Goal: Information Seeking & Learning: Learn about a topic

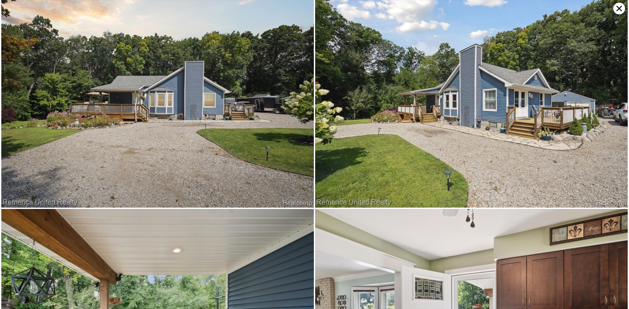
click at [620, 10] on icon at bounding box center [619, 9] width 6 height 6
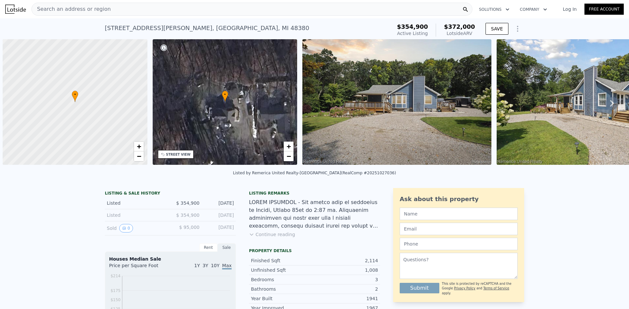
scroll to position [0, 3]
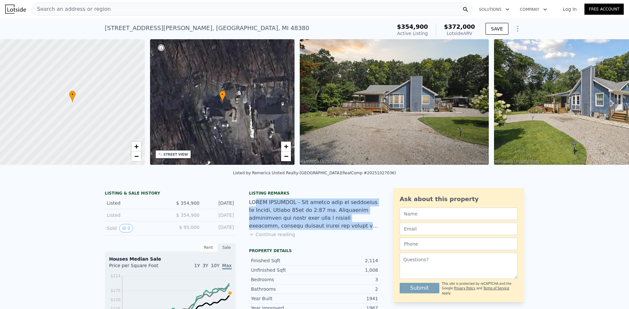
drag, startPoint x: 252, startPoint y: 209, endPoint x: 364, endPoint y: 231, distance: 113.8
click at [364, 230] on div at bounding box center [314, 214] width 131 height 31
drag, startPoint x: 368, startPoint y: 232, endPoint x: 286, endPoint y: 211, distance: 84.3
click at [286, 211] on div at bounding box center [314, 214] width 131 height 31
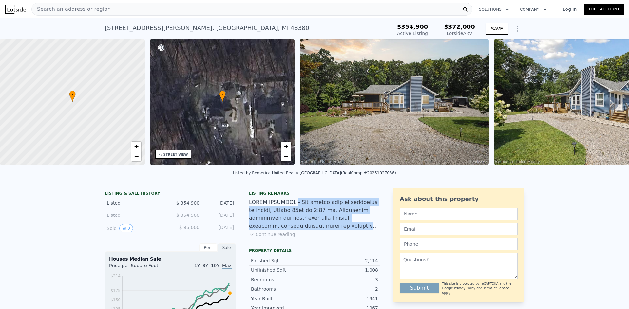
click at [286, 211] on div at bounding box center [314, 214] width 131 height 31
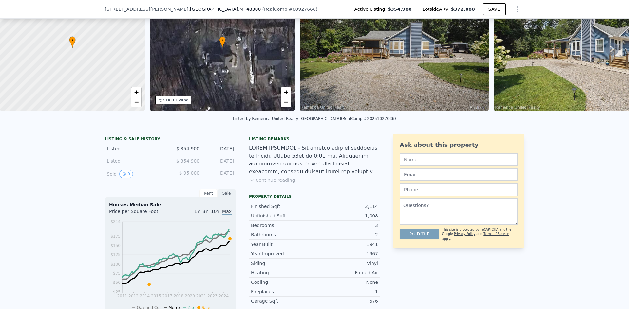
scroll to position [194, 0]
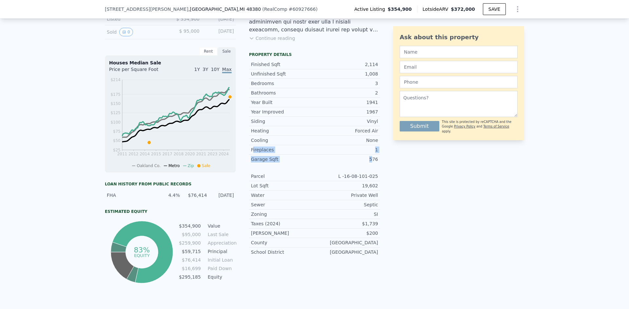
drag, startPoint x: 250, startPoint y: 155, endPoint x: 372, endPoint y: 166, distance: 122.3
click at [372, 164] on div "Year Improved 1967 Siding Vinyl Heating Forced Air Cooling None Fireplaces 1 Ga…" at bounding box center [314, 135] width 131 height 57
click at [372, 163] on div "576" at bounding box center [346, 159] width 64 height 7
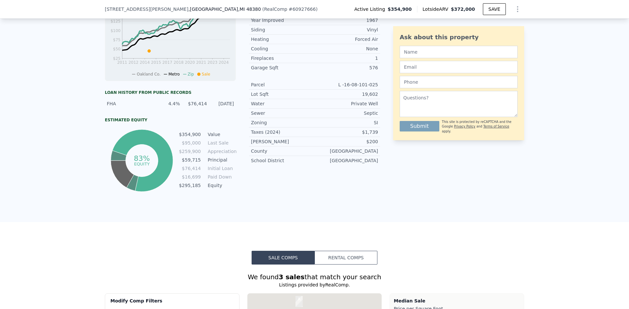
scroll to position [292, 0]
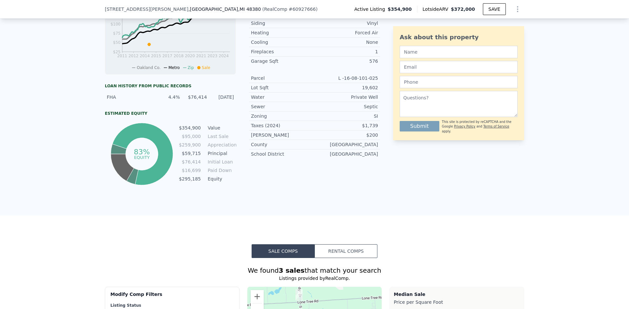
drag, startPoint x: 374, startPoint y: 158, endPoint x: 250, endPoint y: 88, distance: 142.1
click at [250, 88] on div "Parcel L -16-08-101-025 Lot Sqft 19,602 Water Private Well Sewer Septic Zoning …" at bounding box center [314, 116] width 131 height 85
click at [250, 88] on div "Lot Sqft 19,602" at bounding box center [314, 87] width 131 height 9
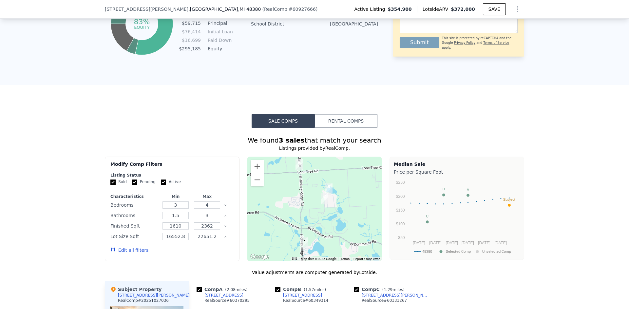
scroll to position [489, 0]
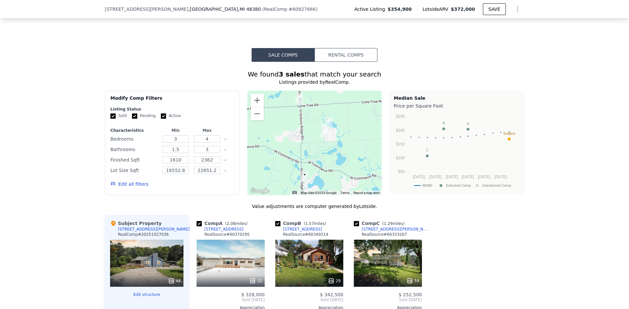
click at [298, 102] on img "1746 S Hickory Ridge Rd" at bounding box center [298, 98] width 7 height 11
click at [325, 126] on img "2332 North St" at bounding box center [328, 123] width 7 height 11
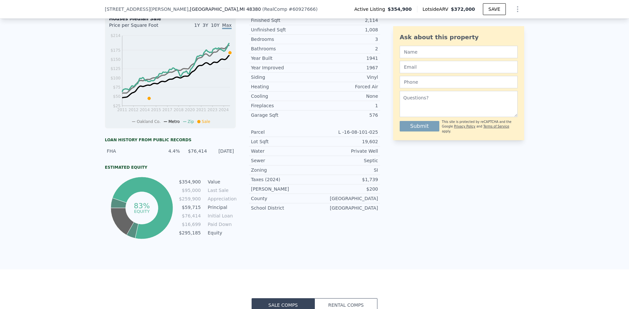
scroll to position [227, 0]
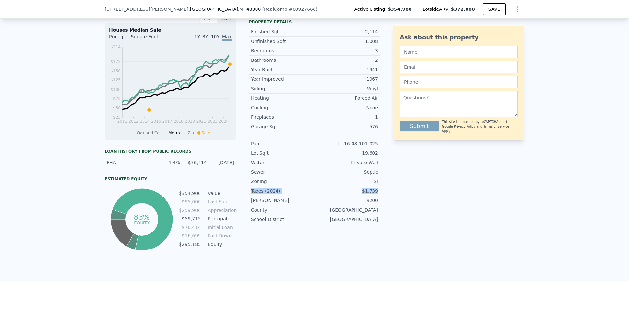
drag, startPoint x: 380, startPoint y: 195, endPoint x: 248, endPoint y: 194, distance: 131.6
click at [248, 194] on div "LISTING & SALE HISTORY Listed $ 354,900 Aug 13, 2025 Listed $ 354,900 Aug 12, 2…" at bounding box center [314, 105] width 419 height 293
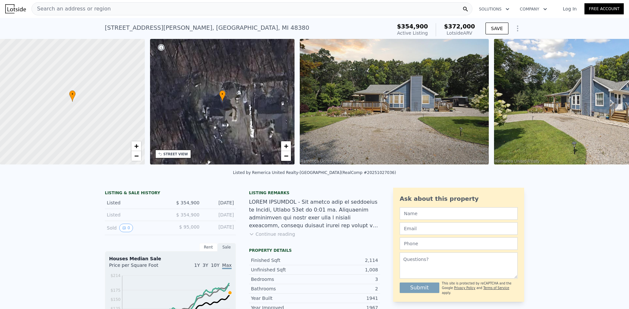
scroll to position [0, 0]
click at [134, 31] on div "3230 Granda Vista Dr , Oakland County , MI 48380" at bounding box center [207, 28] width 204 height 9
click at [135, 27] on div "3230 Granda Vista Dr , Oakland County , MI 48380" at bounding box center [207, 28] width 204 height 9
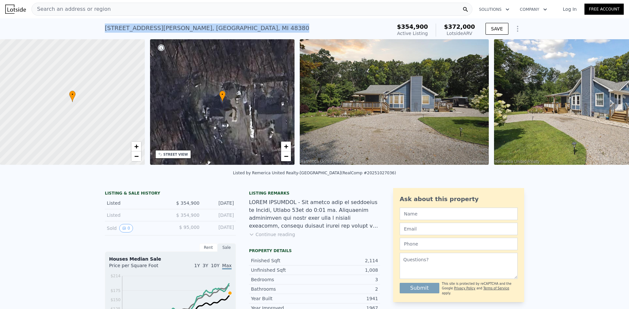
click at [135, 27] on div "3230 Granda Vista Dr , Oakland County , MI 48380" at bounding box center [207, 28] width 204 height 9
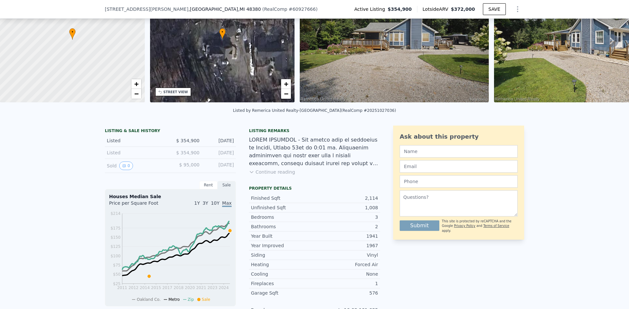
scroll to position [194, 0]
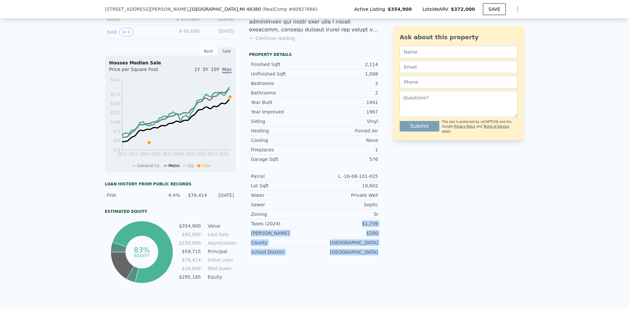
drag, startPoint x: 328, startPoint y: 230, endPoint x: 370, endPoint y: 257, distance: 49.5
click at [370, 257] on div "Parcel L -16-08-101-025 Lot Sqft 19,602 Water Private Well Sewer Septic Zoning …" at bounding box center [314, 214] width 131 height 85
click at [370, 256] on div "[GEOGRAPHIC_DATA]" at bounding box center [346, 252] width 64 height 7
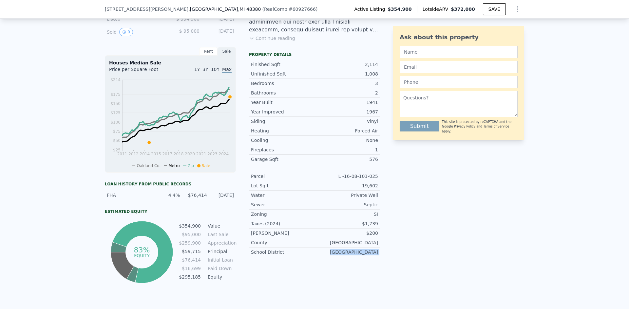
click at [370, 256] on div "[GEOGRAPHIC_DATA]" at bounding box center [346, 252] width 64 height 7
click at [367, 262] on div "Property details Finished Sqft 2,114 Unfinished Sqft 1,008 Bedrooms 3 Bathrooms…" at bounding box center [314, 157] width 131 height 210
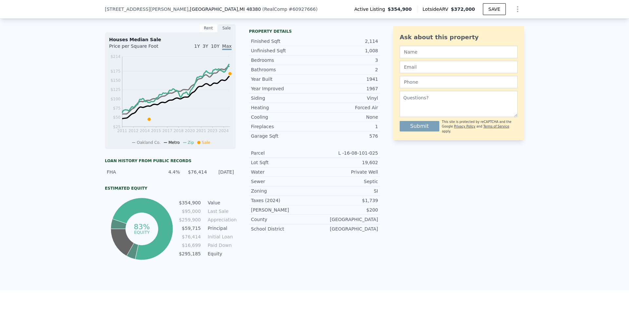
scroll to position [292, 0]
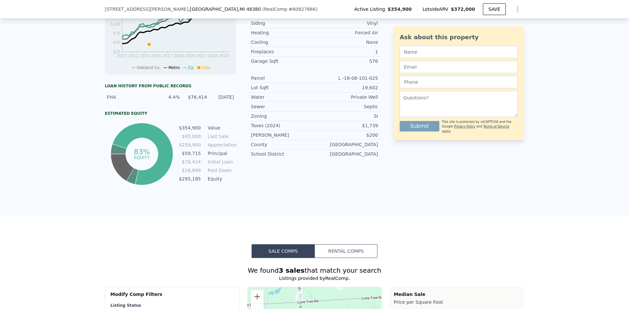
click at [335, 257] on button "Rental Comps" at bounding box center [345, 252] width 63 height 14
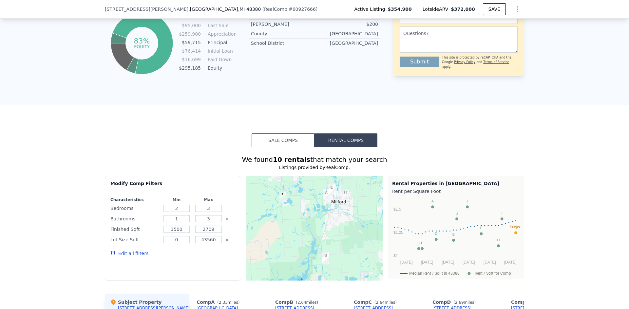
scroll to position [456, 0]
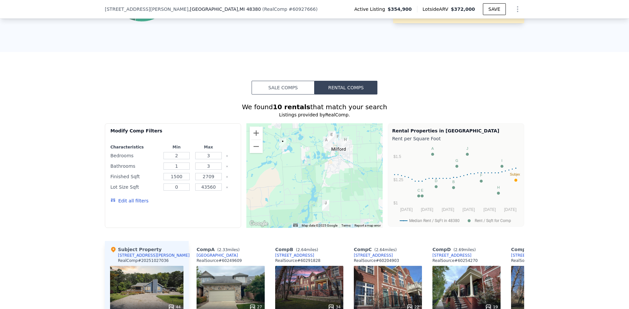
click at [324, 145] on img "630 Telya Rdg" at bounding box center [326, 142] width 7 height 11
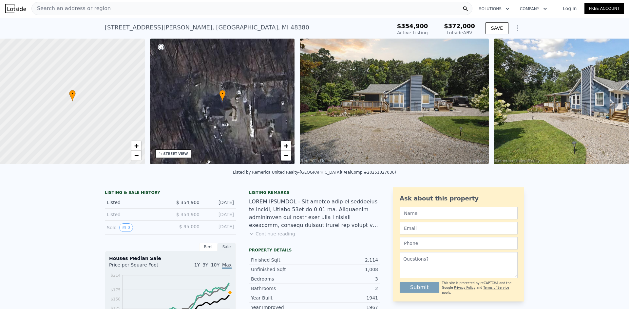
scroll to position [0, 0]
